Goal: Information Seeking & Learning: Learn about a topic

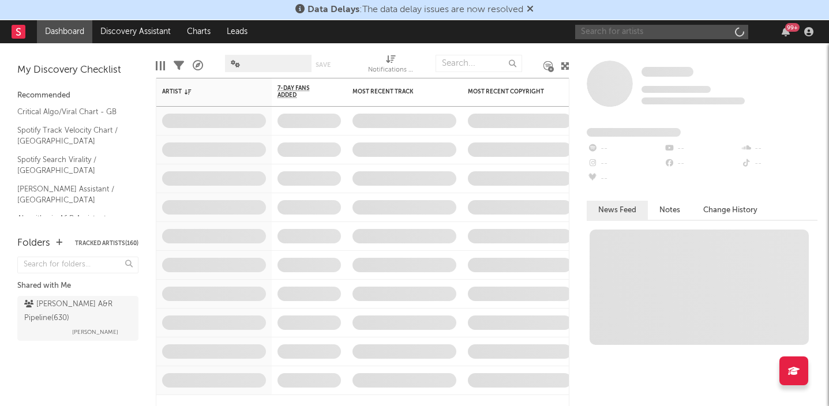
click at [656, 32] on input "text" at bounding box center [661, 32] width 173 height 14
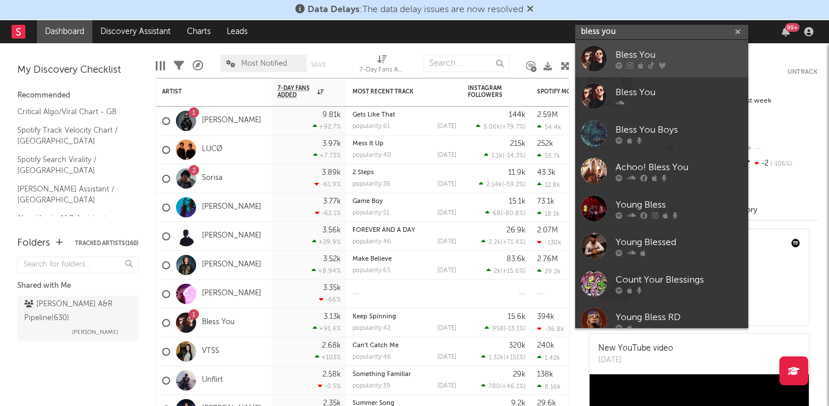
type input "bless you"
click at [677, 55] on div "Bless You" at bounding box center [679, 55] width 127 height 14
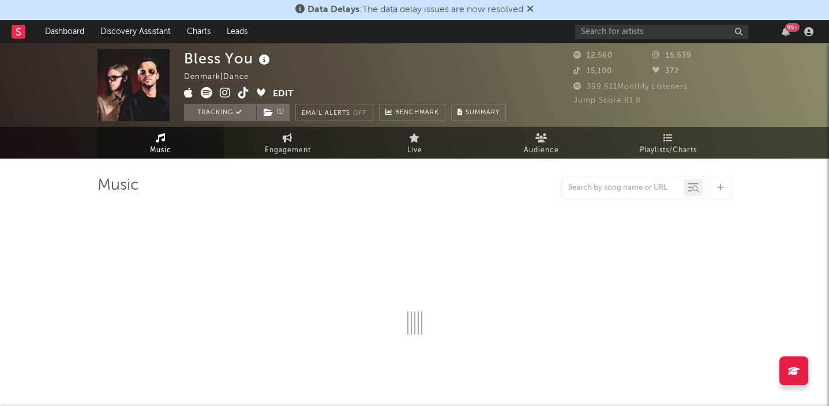
select select "6m"
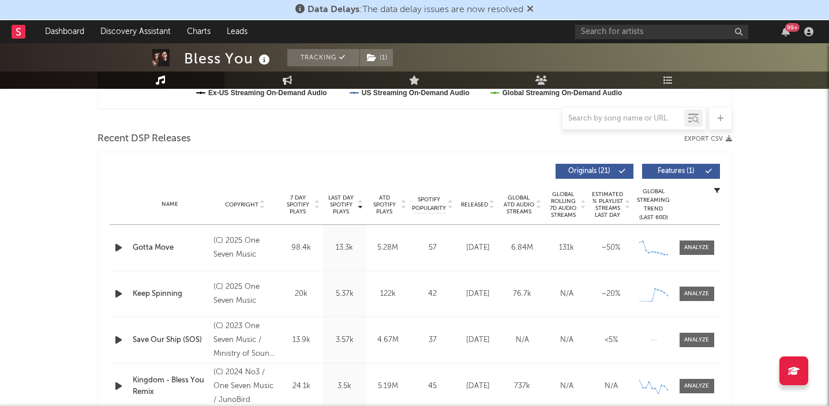
scroll to position [373, 0]
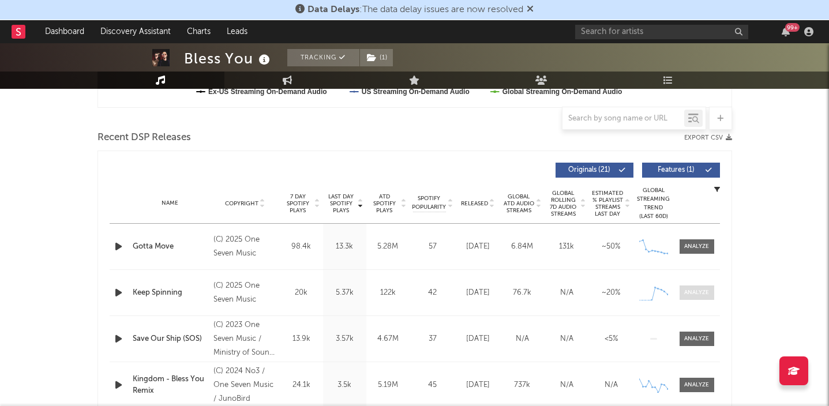
click at [699, 292] on div at bounding box center [696, 293] width 25 height 9
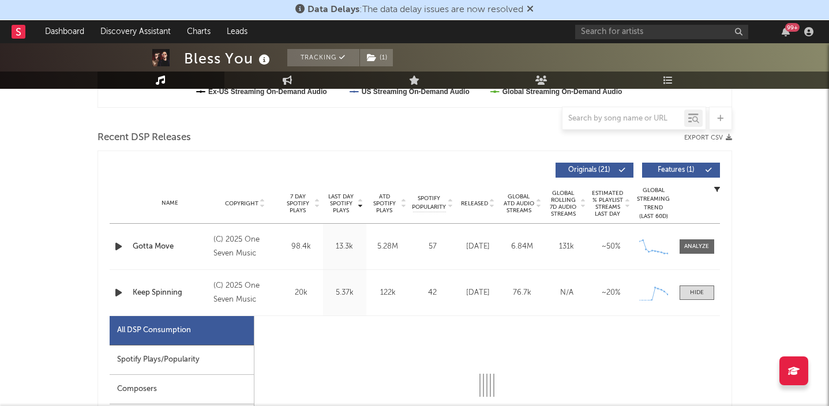
select select "1w"
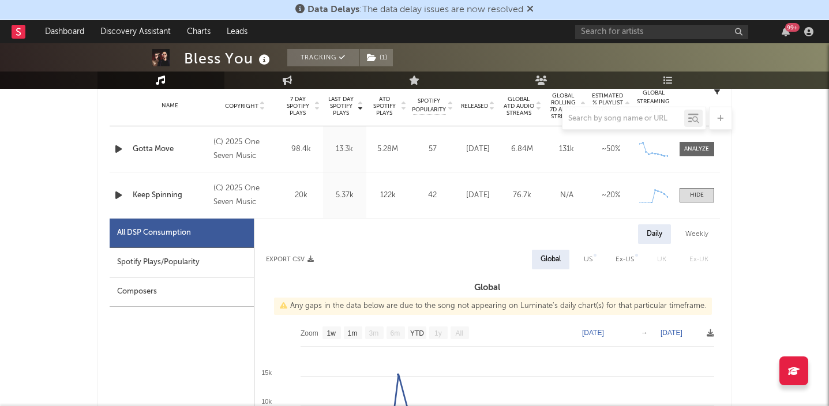
scroll to position [411, 0]
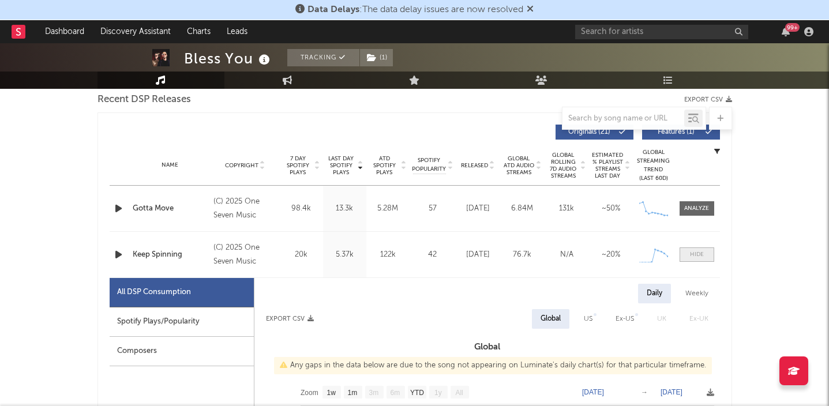
click at [693, 257] on div at bounding box center [697, 254] width 14 height 9
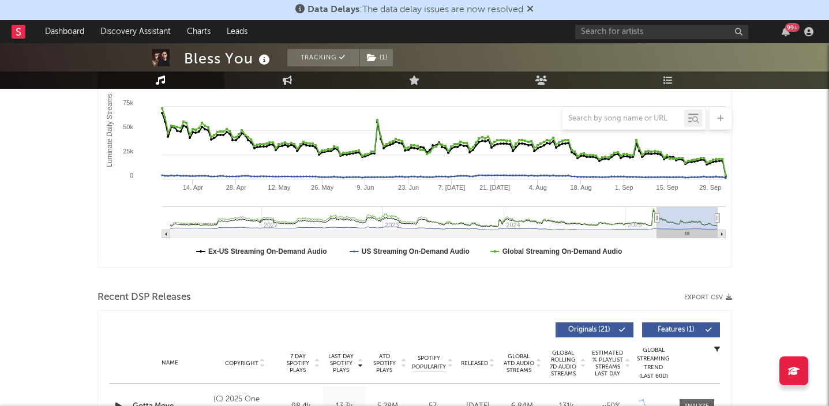
scroll to position [0, 0]
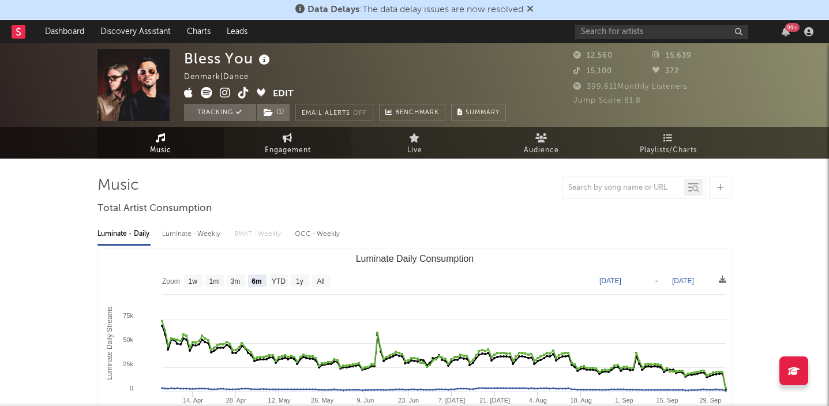
click at [284, 151] on span "Engagement" at bounding box center [288, 151] width 46 height 14
select select "1w"
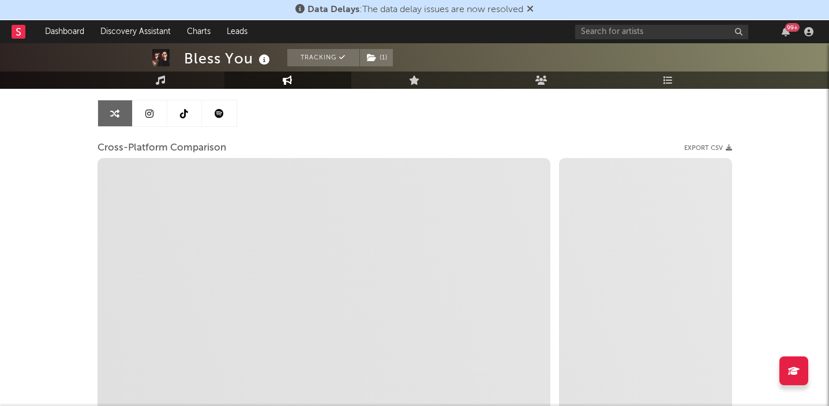
scroll to position [111, 0]
select select "1m"
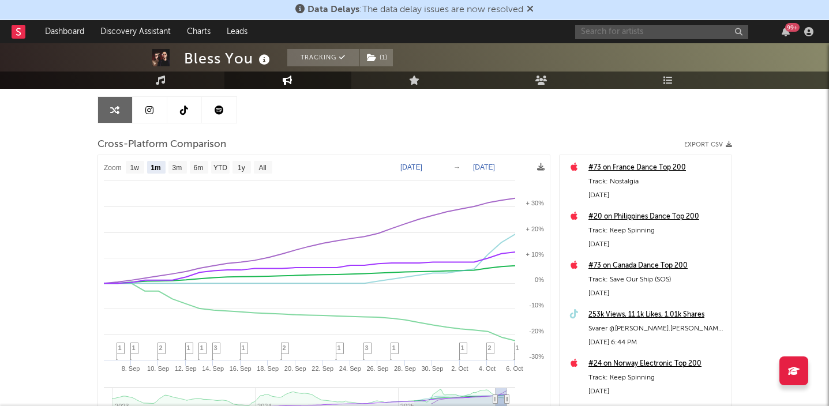
click at [623, 27] on input "text" at bounding box center [661, 32] width 173 height 14
click at [676, 28] on input "[PERSON_NAME]" at bounding box center [661, 32] width 173 height 14
click at [645, 33] on input "[PERSON_NAME]" at bounding box center [661, 32] width 173 height 14
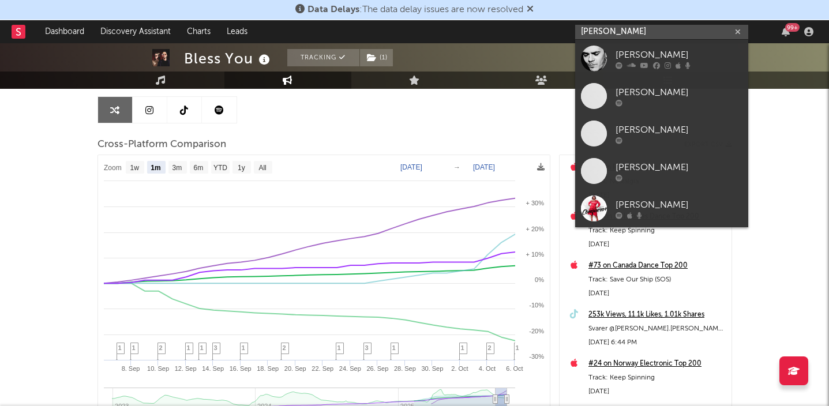
type input "[PERSON_NAME]"
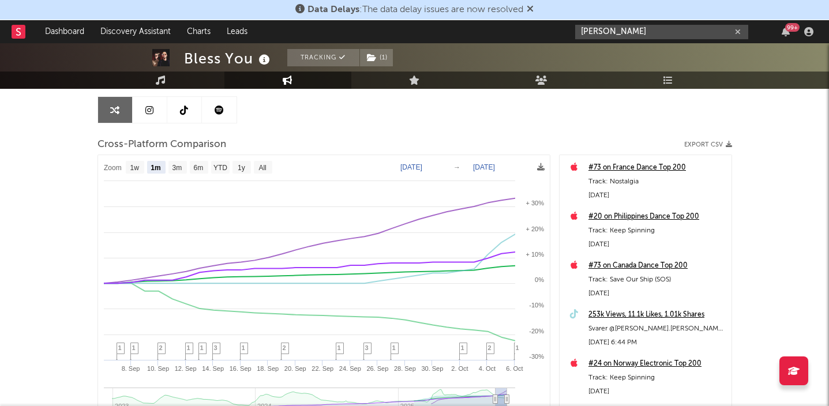
click at [787, 29] on div "99 +" at bounding box center [792, 27] width 14 height 9
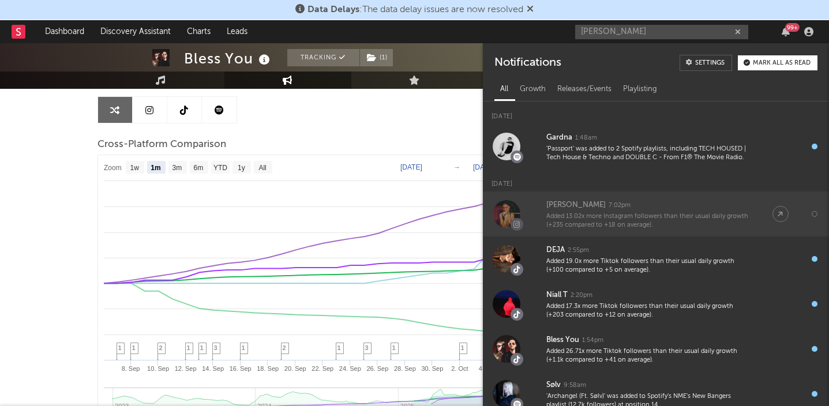
click at [647, 210] on div "[PERSON_NAME] P 7:02pm" at bounding box center [647, 205] width 203 height 14
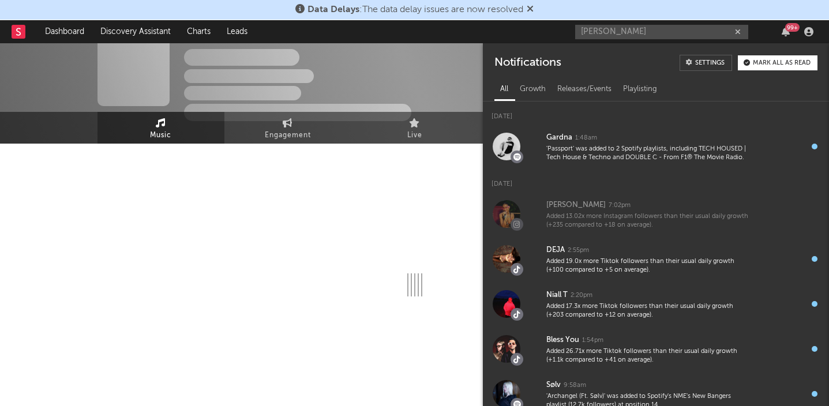
scroll to position [111, 0]
select select "1w"
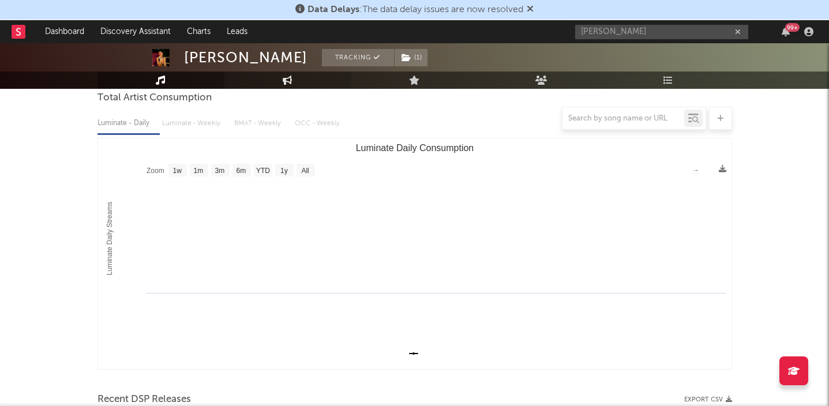
click at [279, 88] on link "Engagement" at bounding box center [287, 80] width 127 height 17
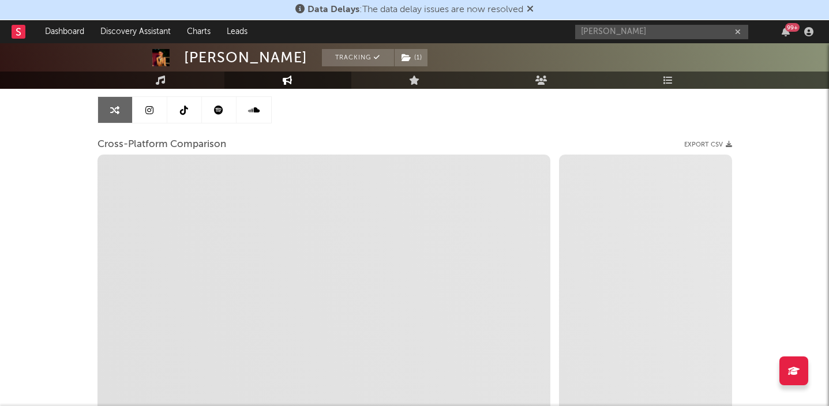
select select "1w"
select select "1m"
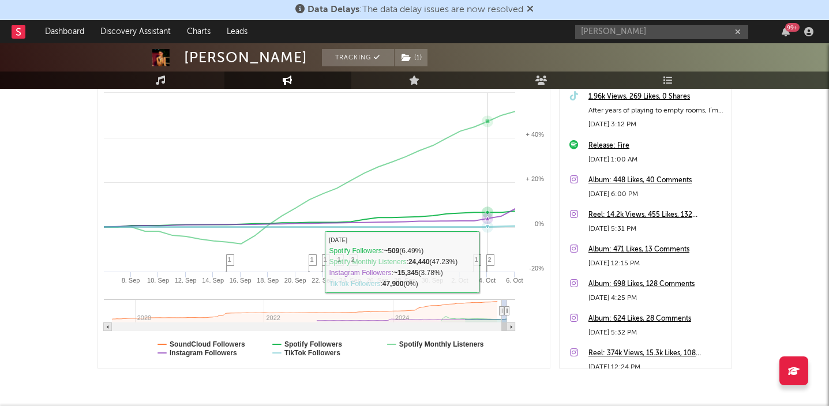
scroll to position [213, 0]
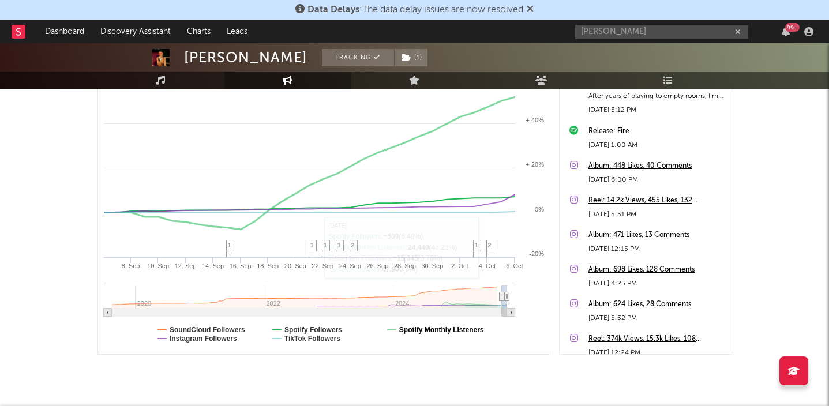
click at [435, 330] on text "Spotify Monthly Listeners" at bounding box center [441, 330] width 85 height 8
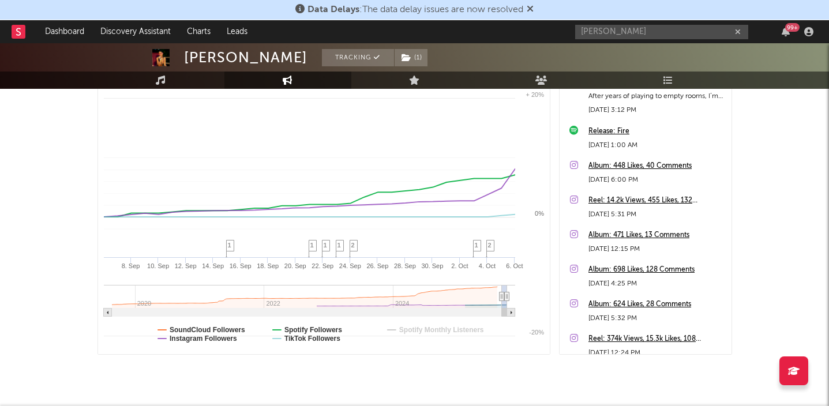
select select "1m"
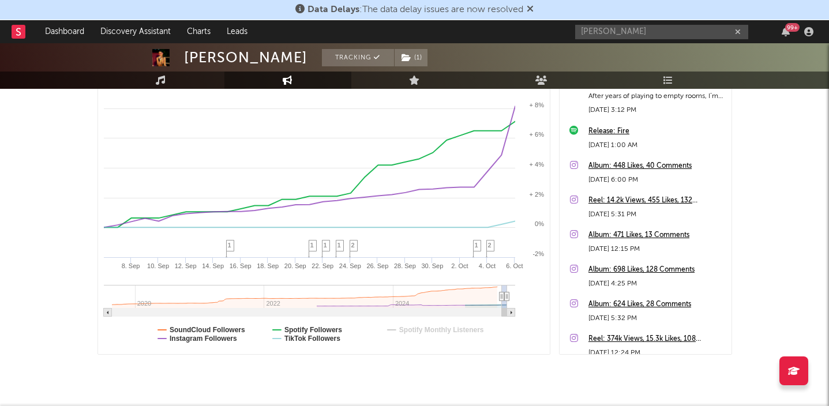
click at [314, 342] on text "TikTok Followers" at bounding box center [312, 339] width 56 height 8
select select "1m"
click at [215, 329] on text "SoundCloud Followers" at bounding box center [208, 330] width 76 height 8
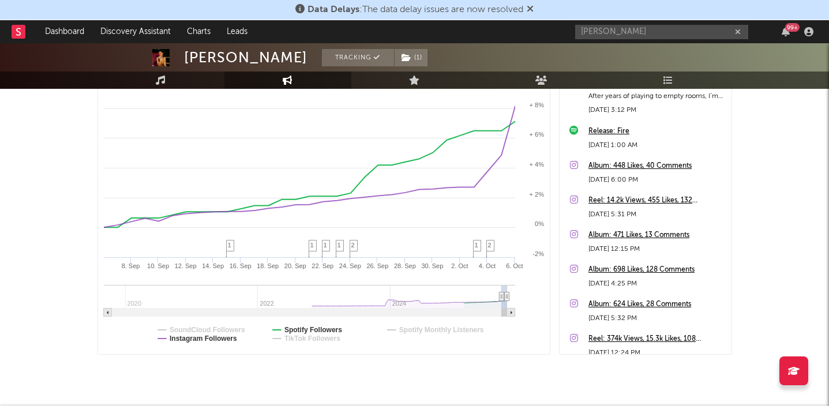
select select "1m"
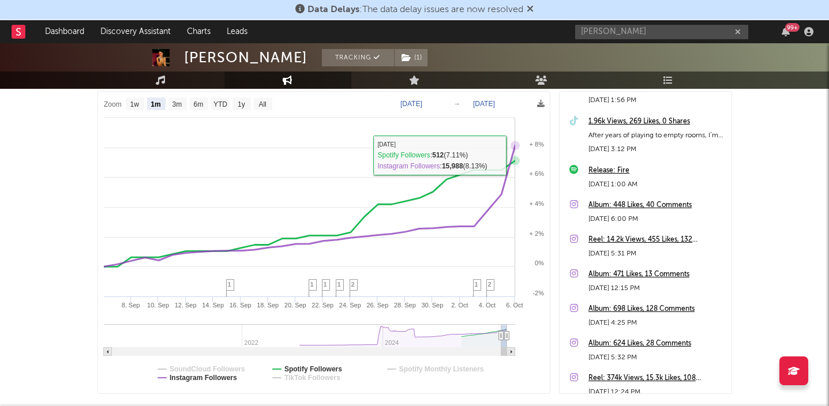
scroll to position [170, 0]
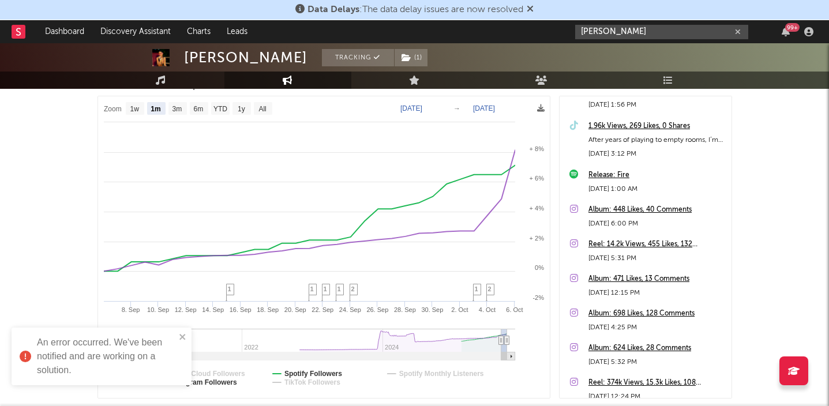
click at [602, 29] on input "[PERSON_NAME]" at bounding box center [661, 32] width 173 height 14
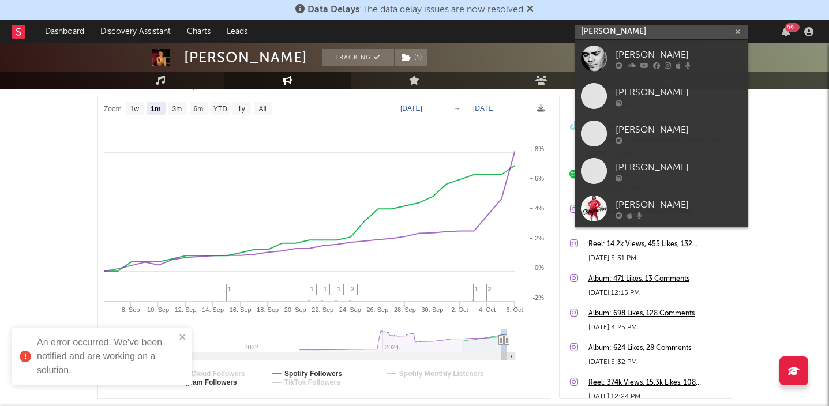
click at [602, 29] on input "[PERSON_NAME]" at bounding box center [661, 32] width 173 height 14
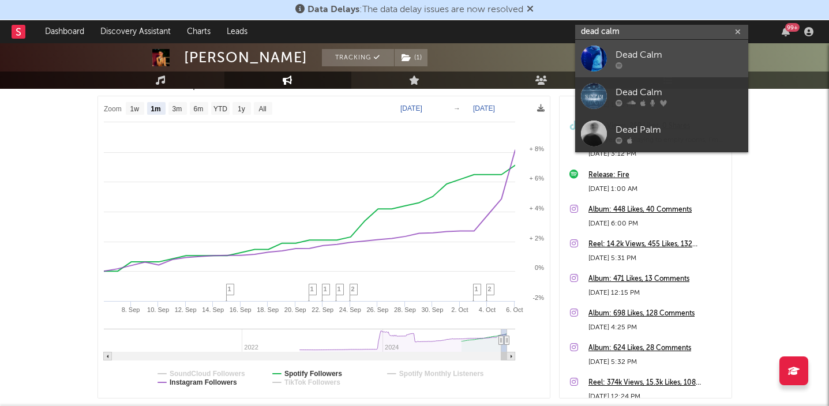
type input "dead calm"
click at [674, 50] on div "Dead Calm" at bounding box center [679, 55] width 127 height 14
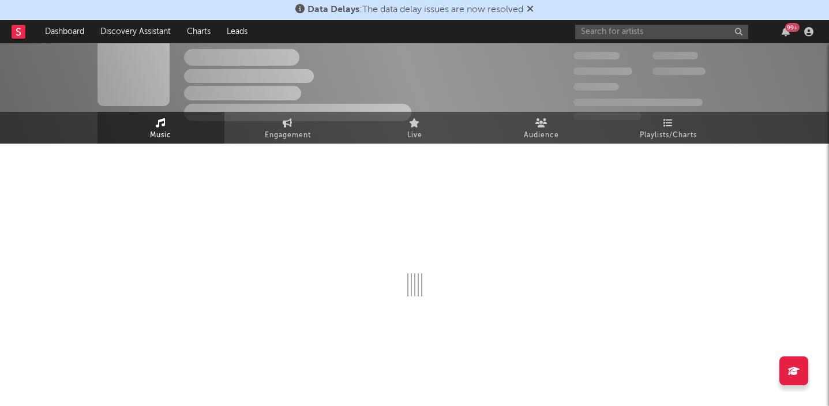
scroll to position [170, 0]
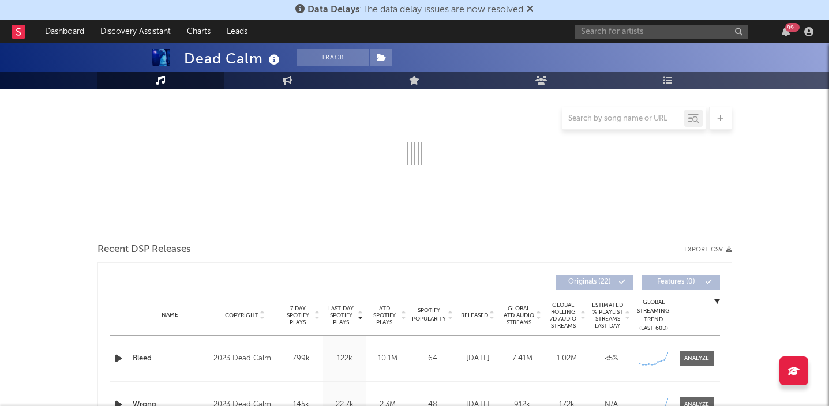
select select "6m"
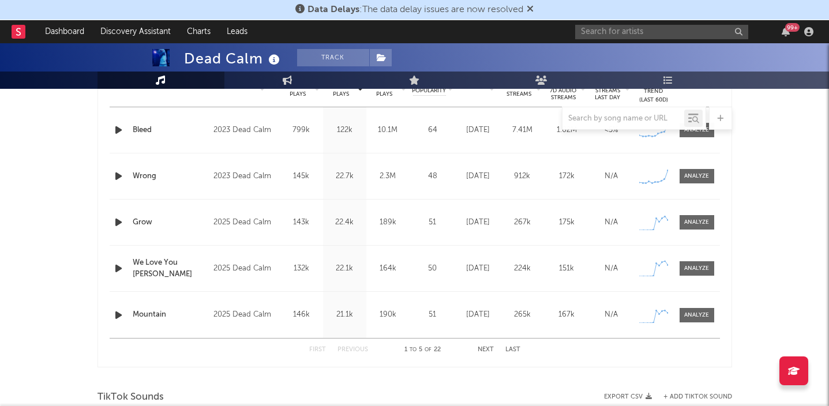
scroll to position [457, 0]
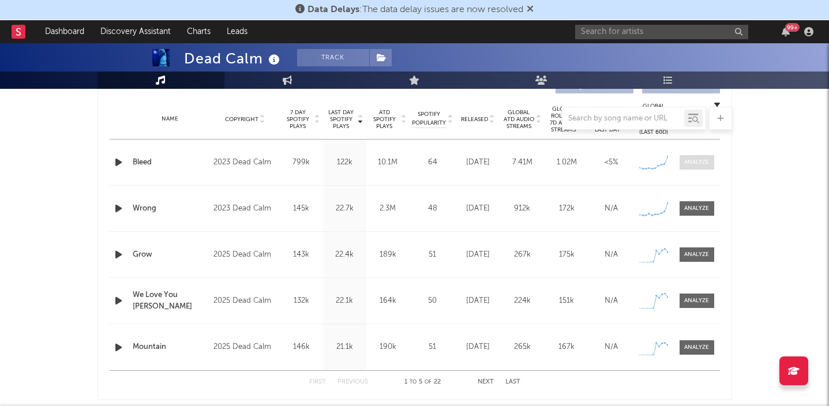
click at [702, 164] on div at bounding box center [696, 162] width 25 height 9
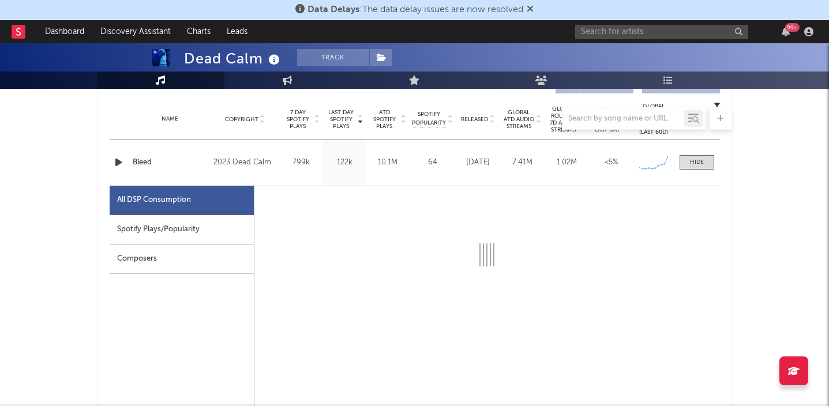
scroll to position [526, 0]
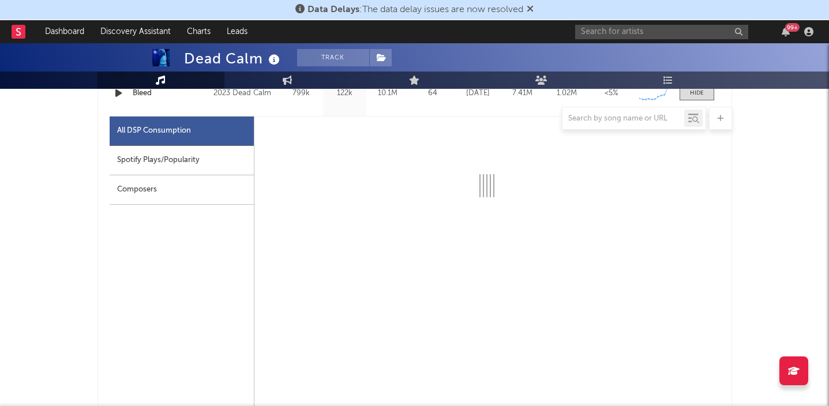
select select "6m"
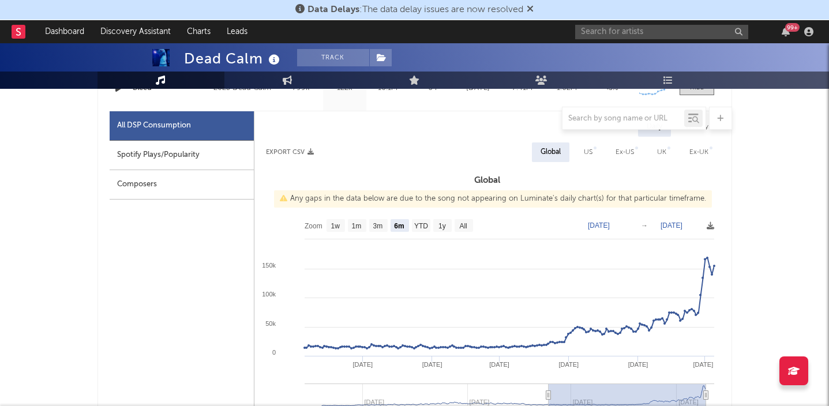
scroll to position [522, 0]
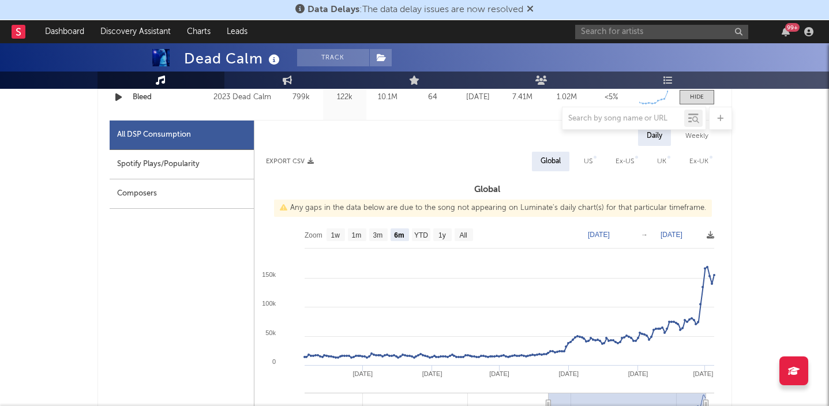
click at [655, 163] on div "UK" at bounding box center [662, 162] width 27 height 20
select select "6m"
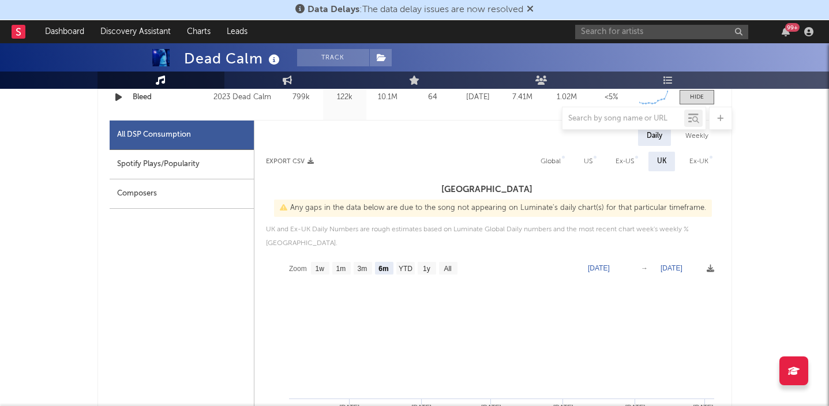
click at [621, 164] on div "Ex-US" at bounding box center [625, 162] width 18 height 14
select select "6m"
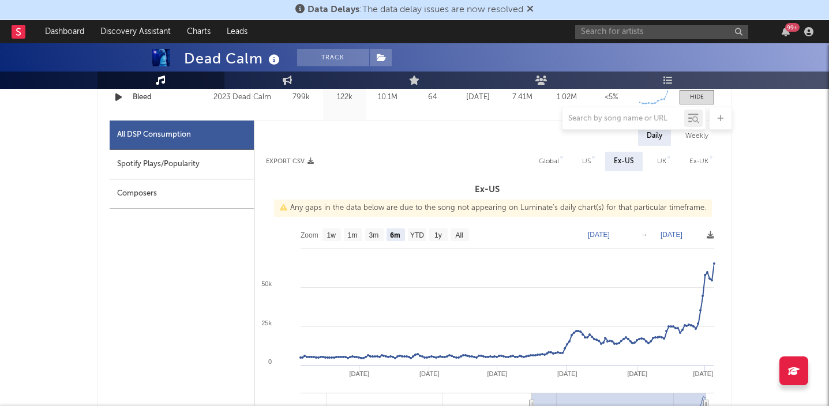
click at [580, 154] on div "US" at bounding box center [587, 162] width 26 height 20
select select "6m"
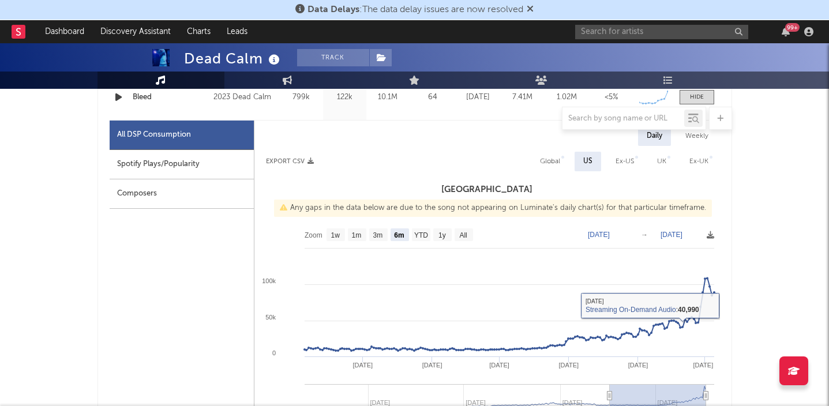
click at [553, 164] on div "Global" at bounding box center [550, 162] width 20 height 14
select select "6m"
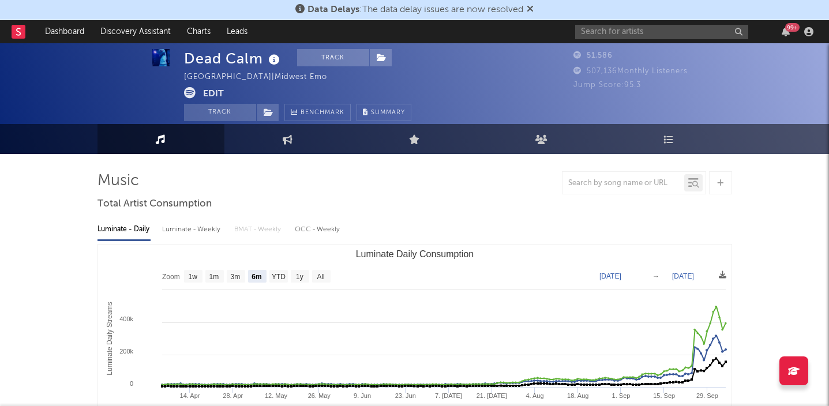
scroll to position [0, 0]
